Goal: Information Seeking & Learning: Learn about a topic

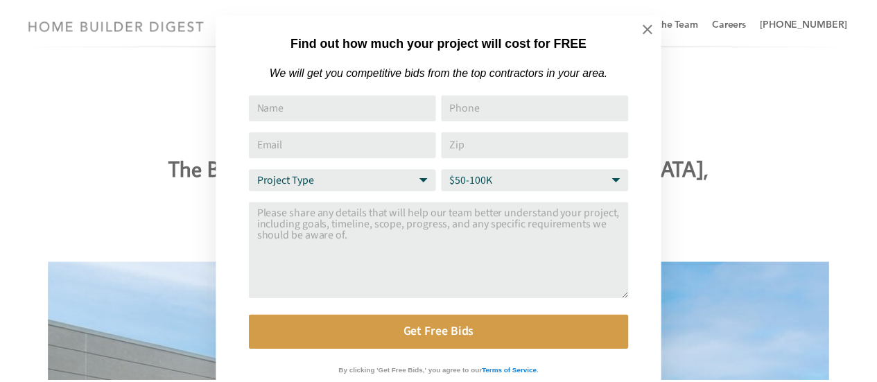
scroll to position [14, 0]
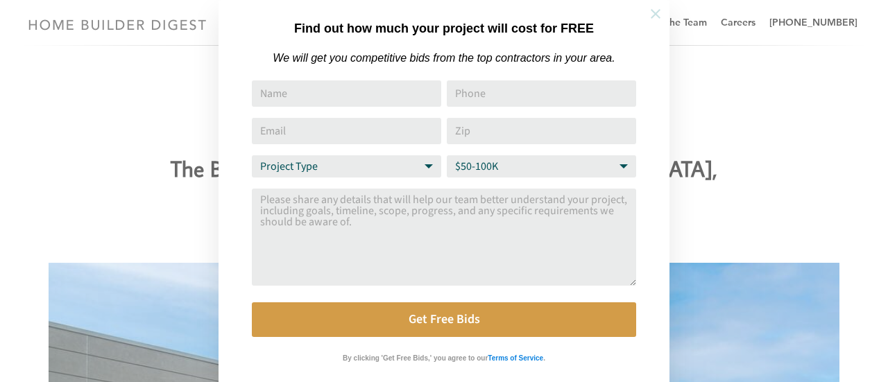
click at [651, 12] on icon at bounding box center [655, 13] width 15 height 15
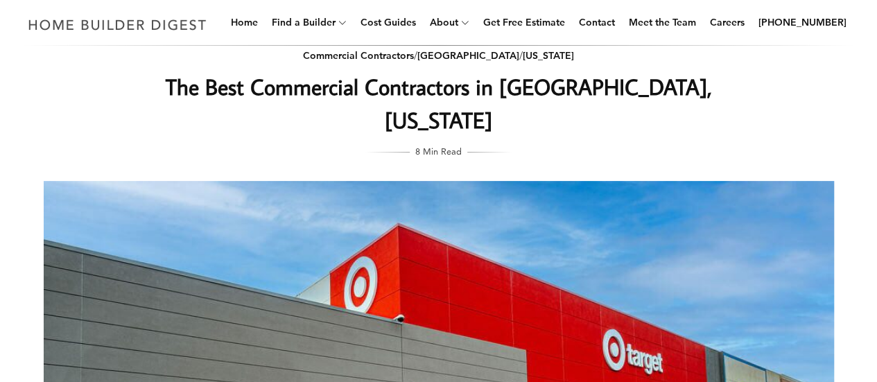
scroll to position [0, 0]
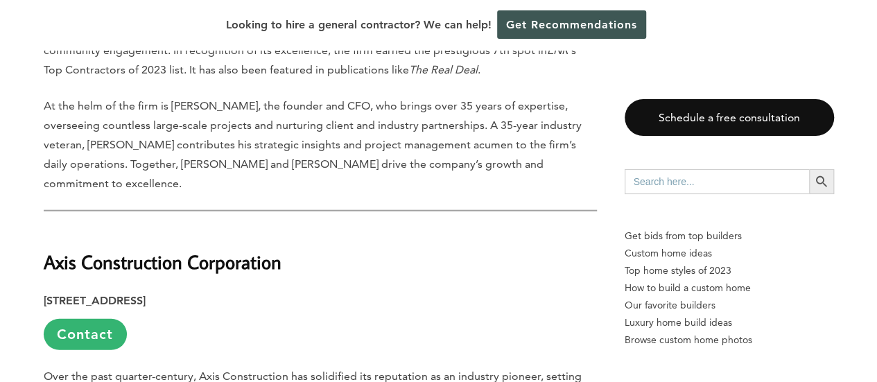
scroll to position [1456, 0]
